Goal: Navigation & Orientation: Find specific page/section

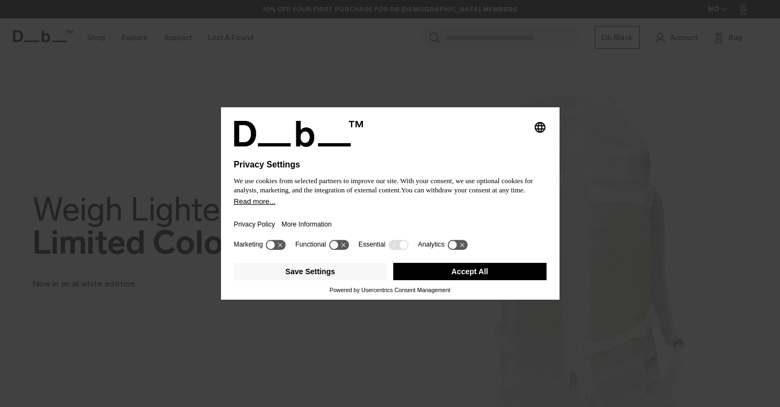
click at [428, 278] on button "Accept All" at bounding box center [469, 271] width 153 height 17
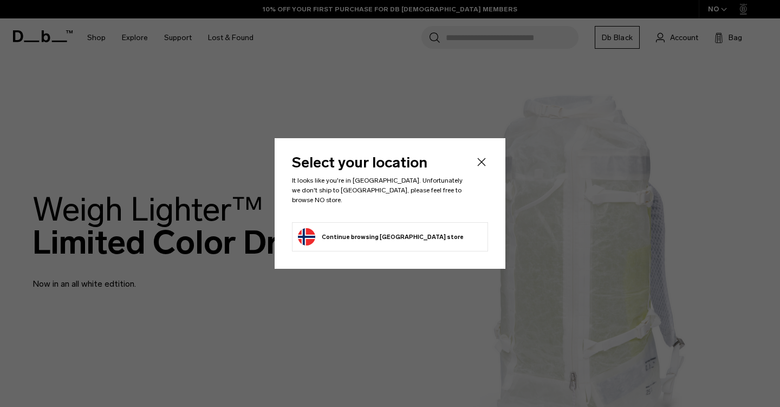
click at [483, 169] on icon "Close" at bounding box center [481, 162] width 13 height 13
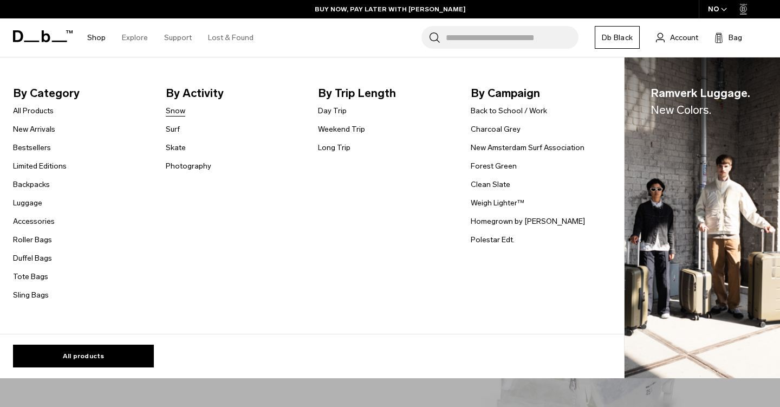
click at [173, 111] on link "Snow" at bounding box center [176, 110] width 20 height 11
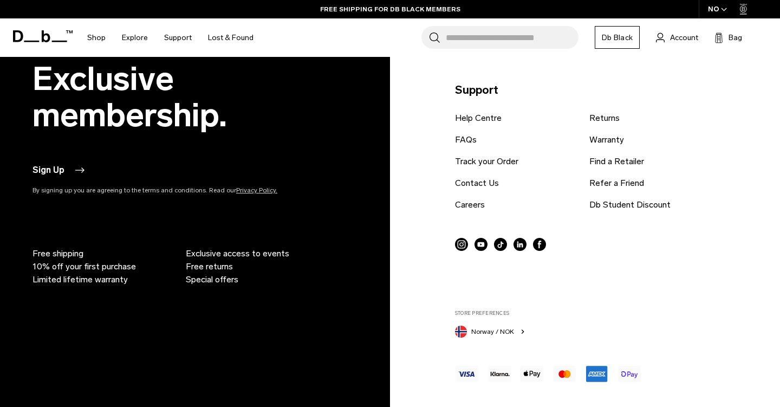
scroll to position [3560, 0]
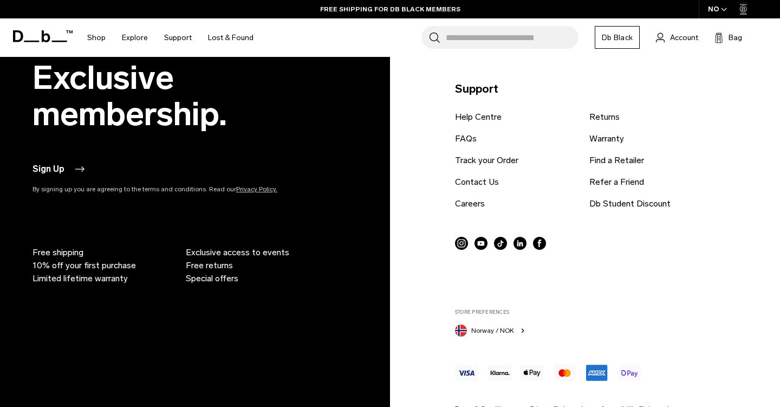
click at [462, 243] on icon at bounding box center [461, 243] width 13 height 13
